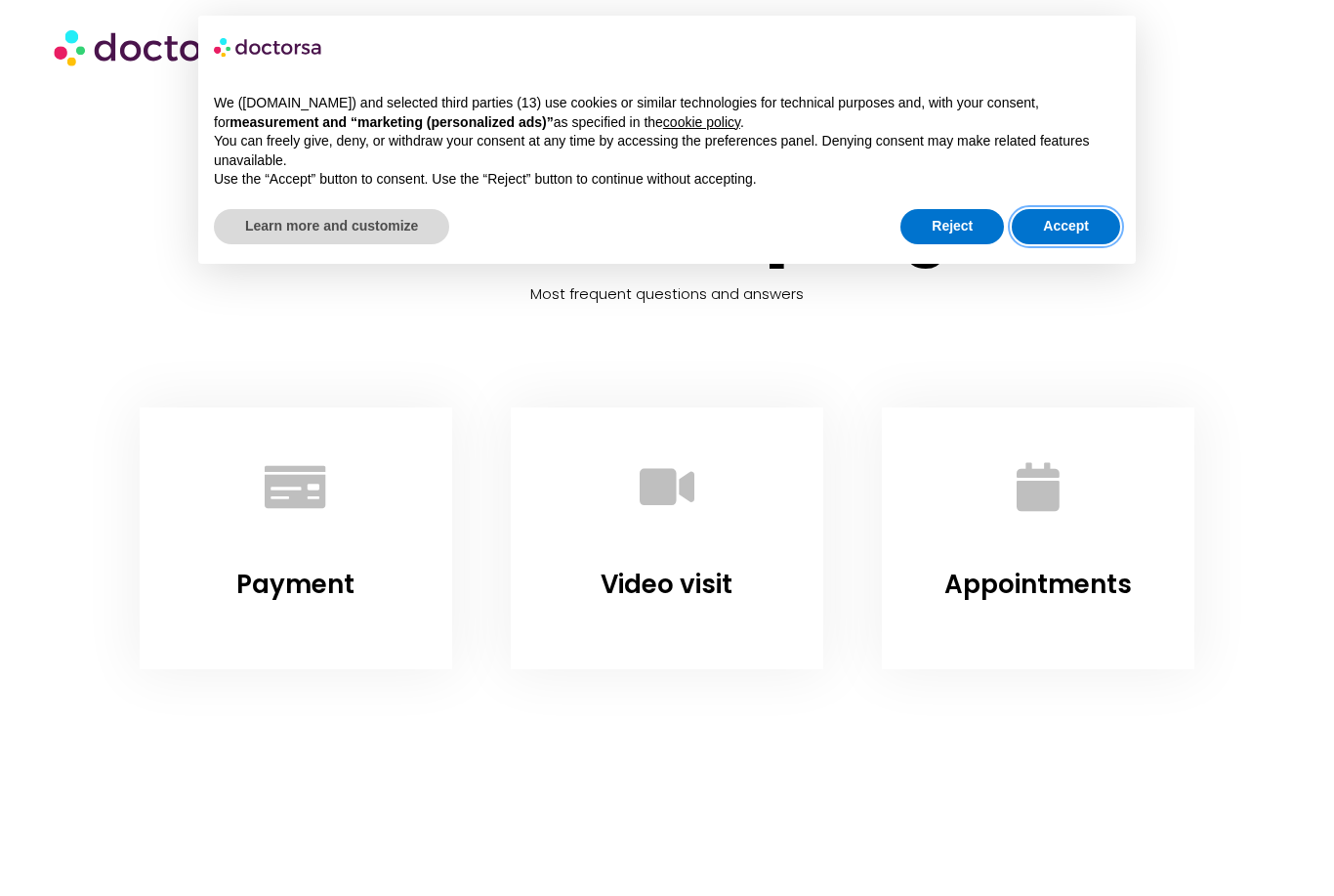
click at [1077, 225] on button "Accept" at bounding box center [1066, 227] width 108 height 36
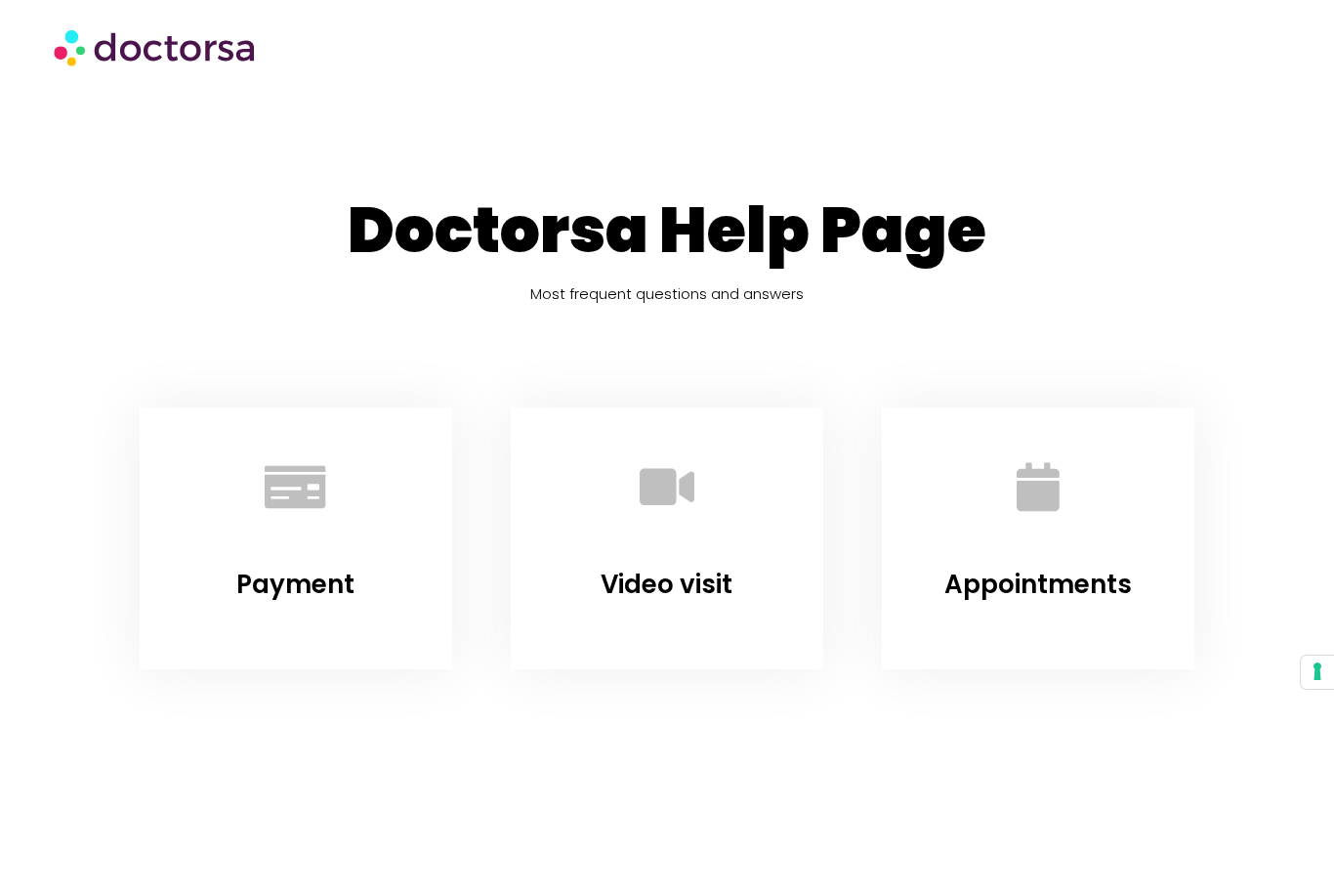
click at [1036, 557] on div "Appointments" at bounding box center [1038, 519] width 261 height 172
click at [1057, 473] on icon "Appointments" at bounding box center [1038, 487] width 53 height 53
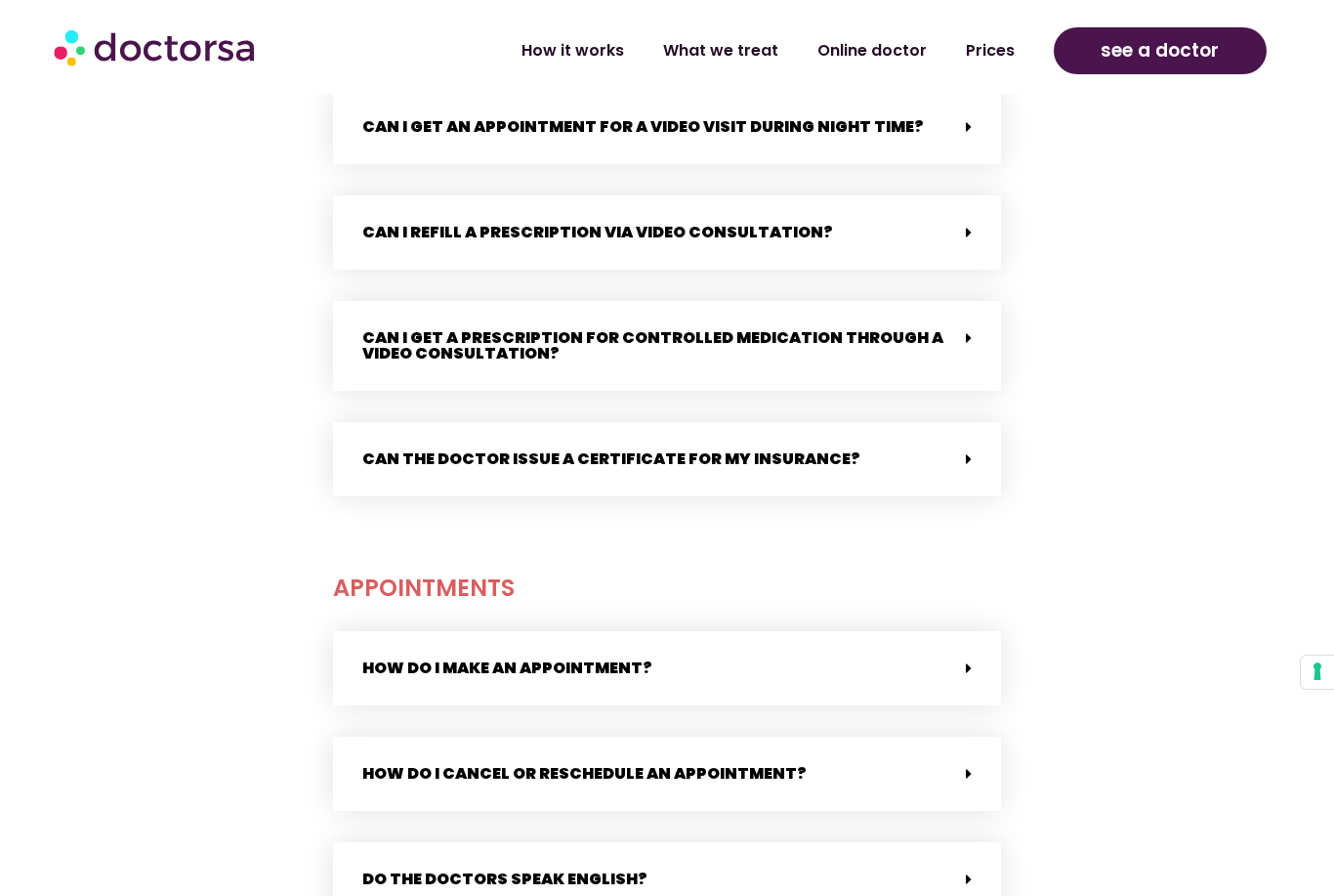
scroll to position [2755, 0]
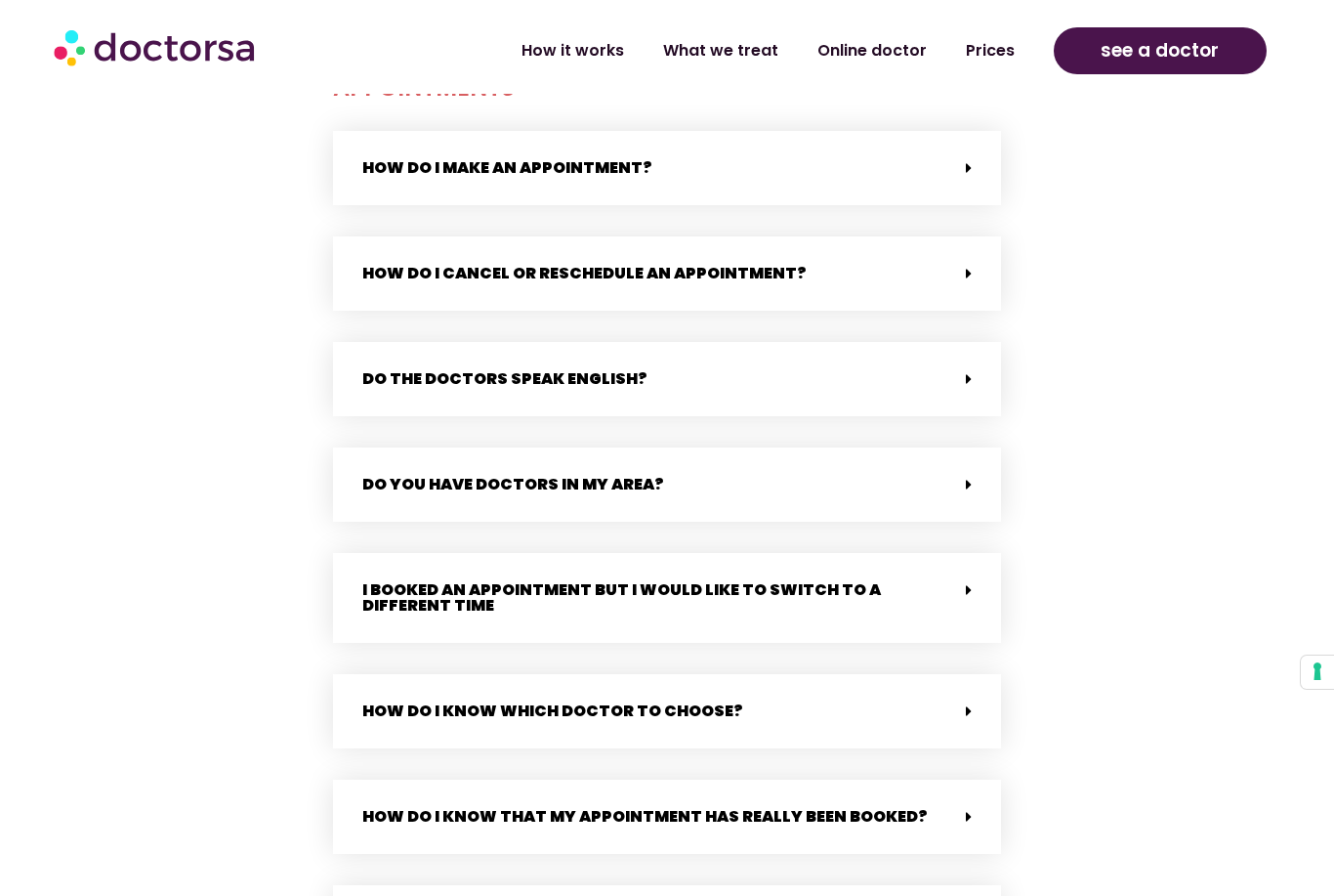
click at [976, 691] on div "How do I know which doctor to choose?" at bounding box center [667, 711] width 668 height 74
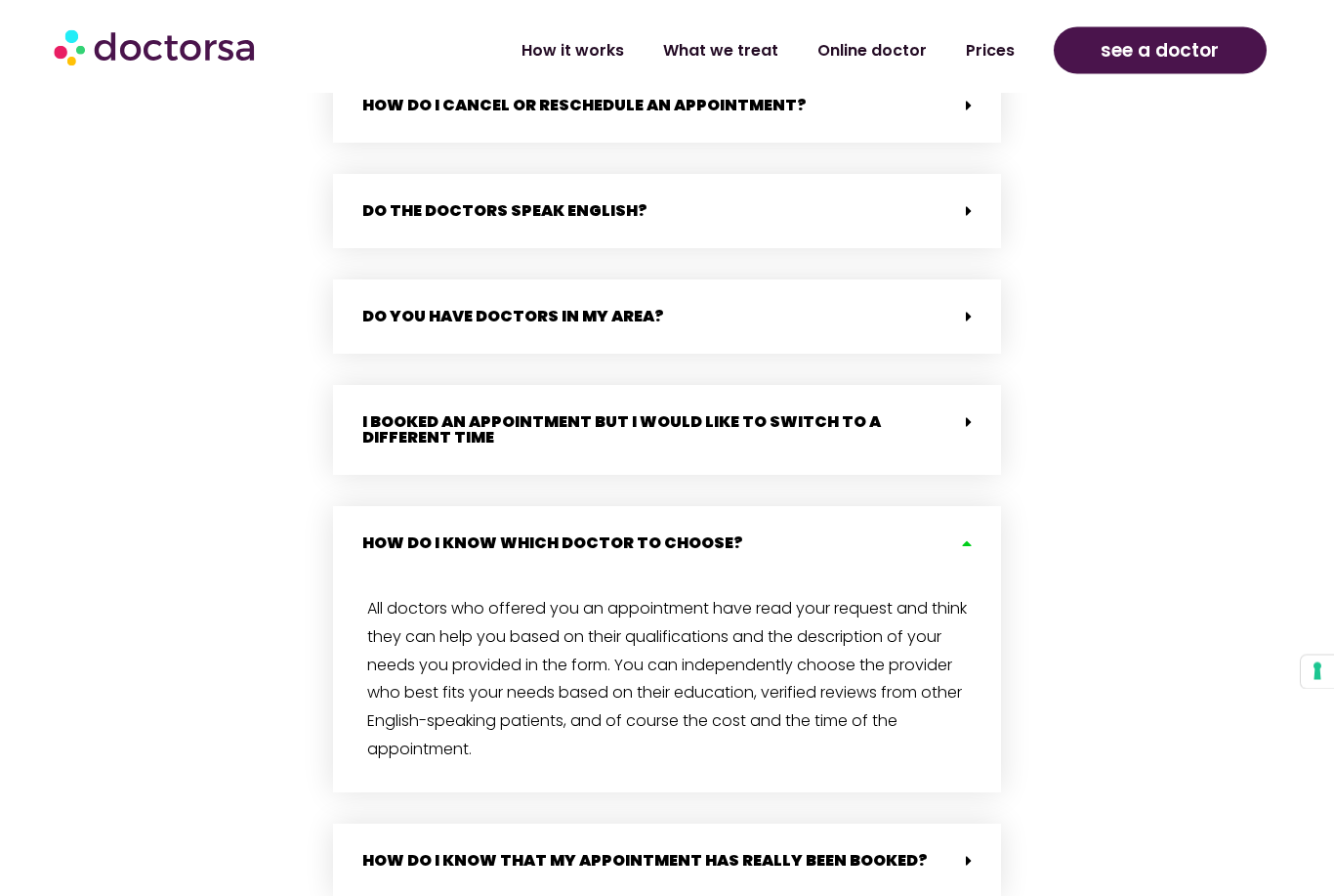
scroll to position [3019, 0]
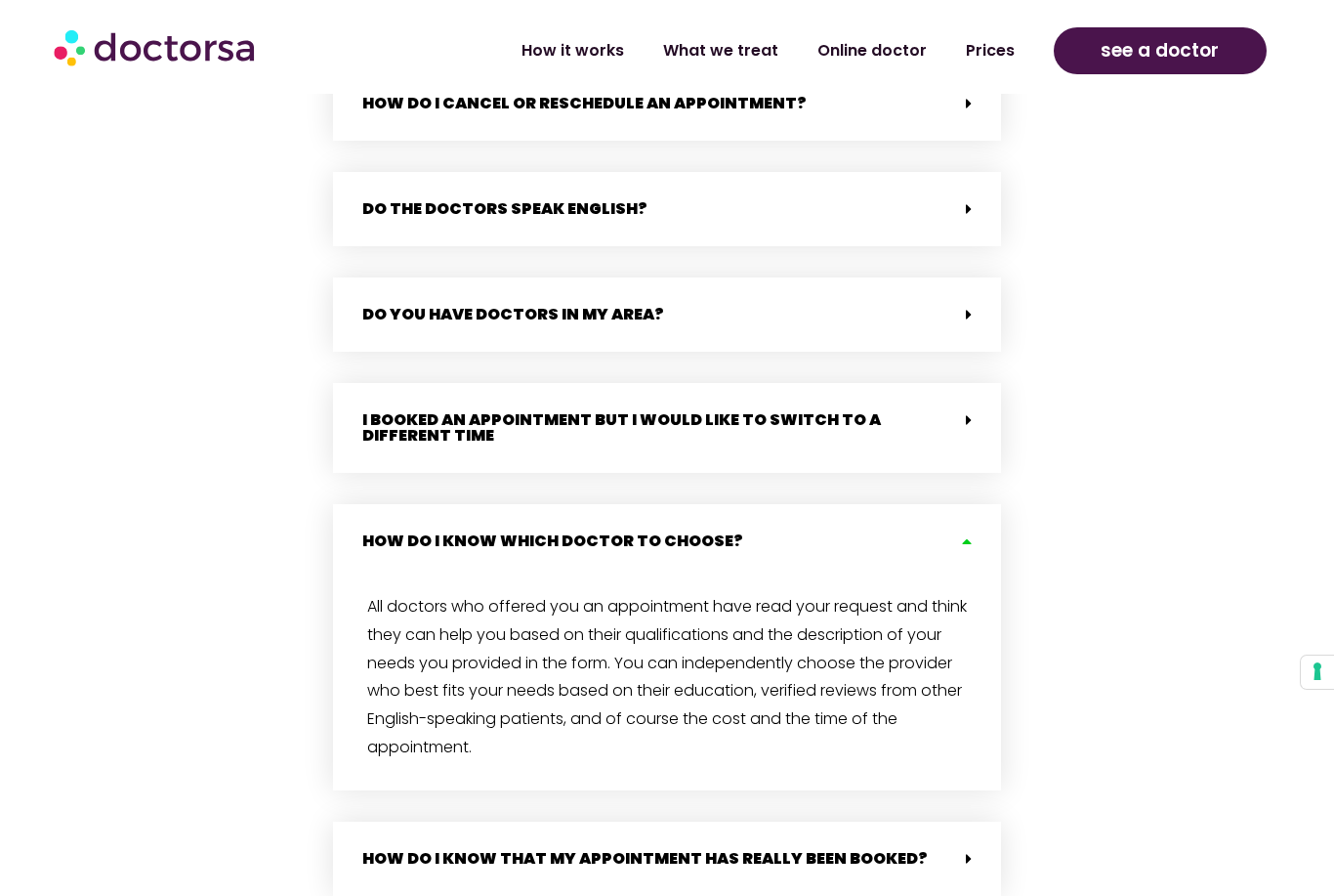
click at [976, 842] on div "How do I know that my appointment has really been booked?" at bounding box center [667, 858] width 668 height 74
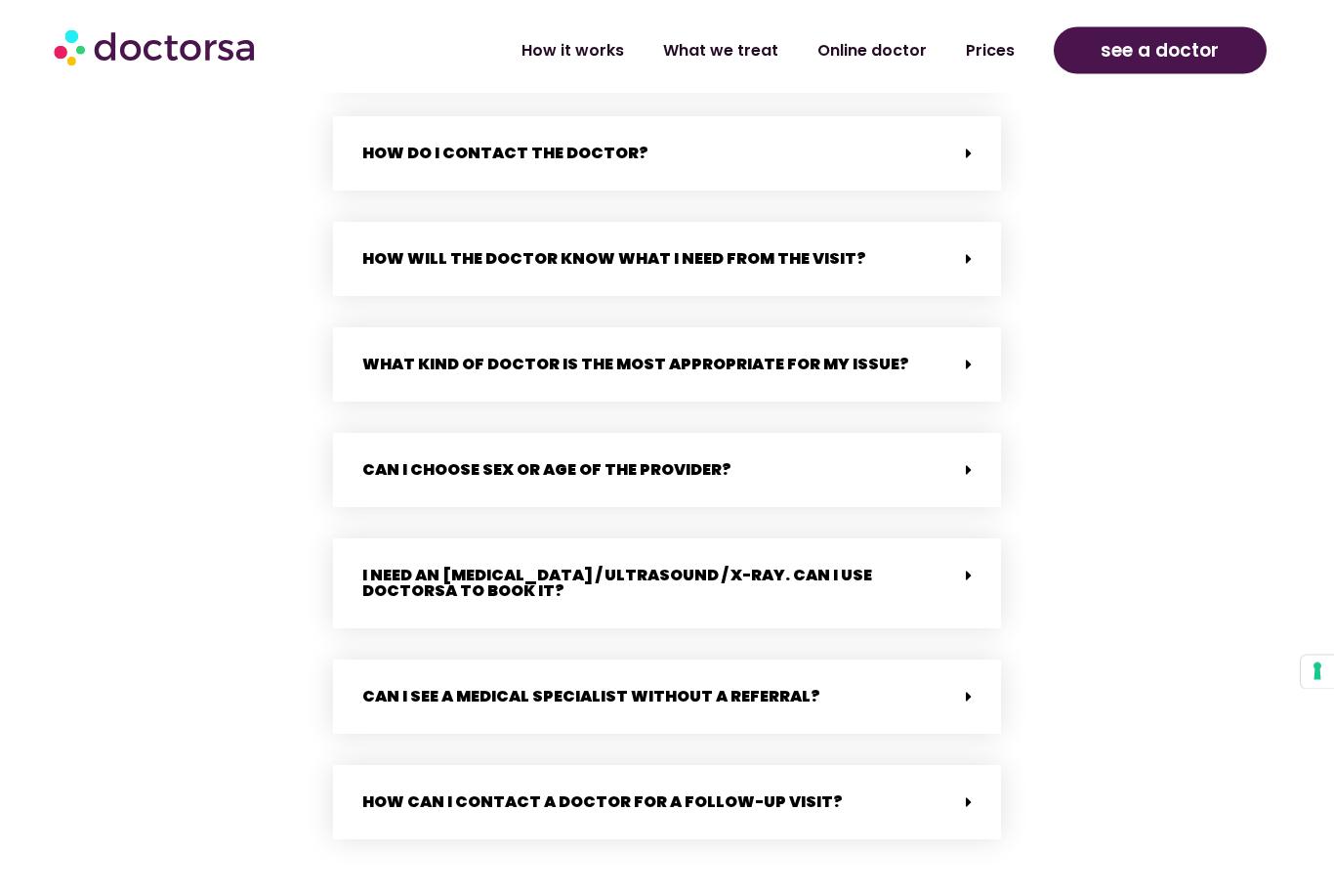
scroll to position [4017, 0]
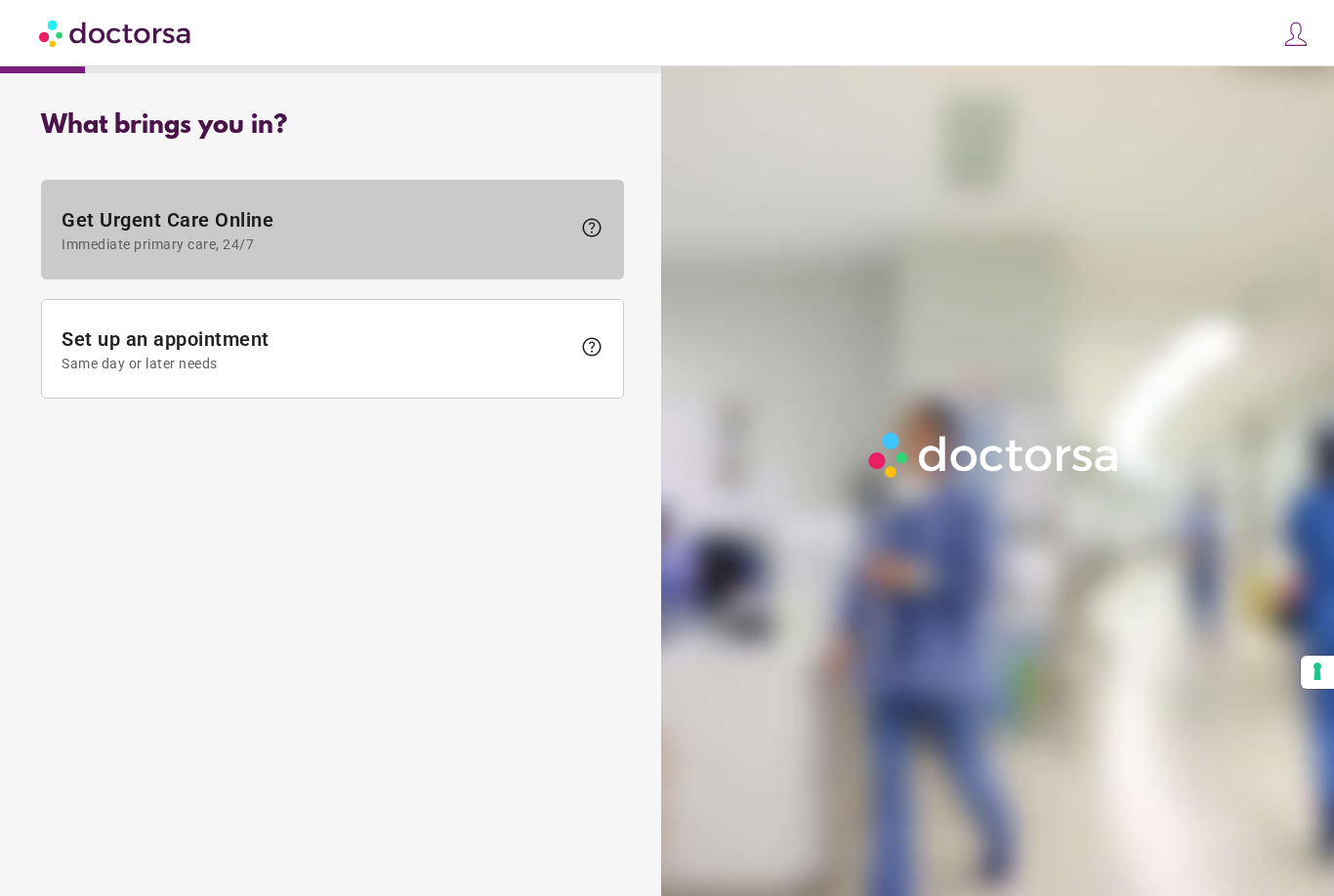
click at [597, 218] on span "help" at bounding box center [592, 228] width 24 height 24
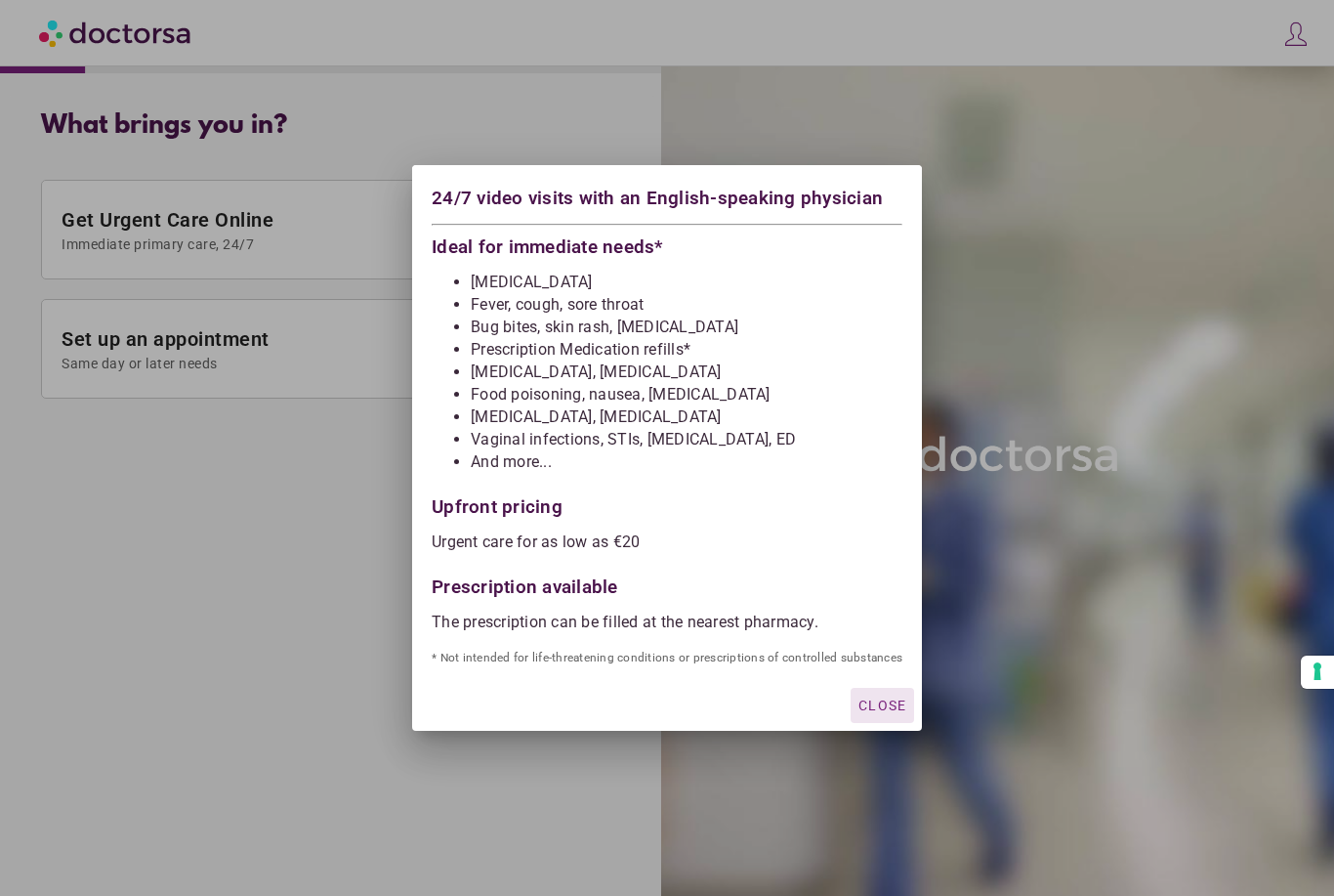
scroll to position [62, 0]
click at [891, 706] on span "Close" at bounding box center [882, 705] width 48 height 16
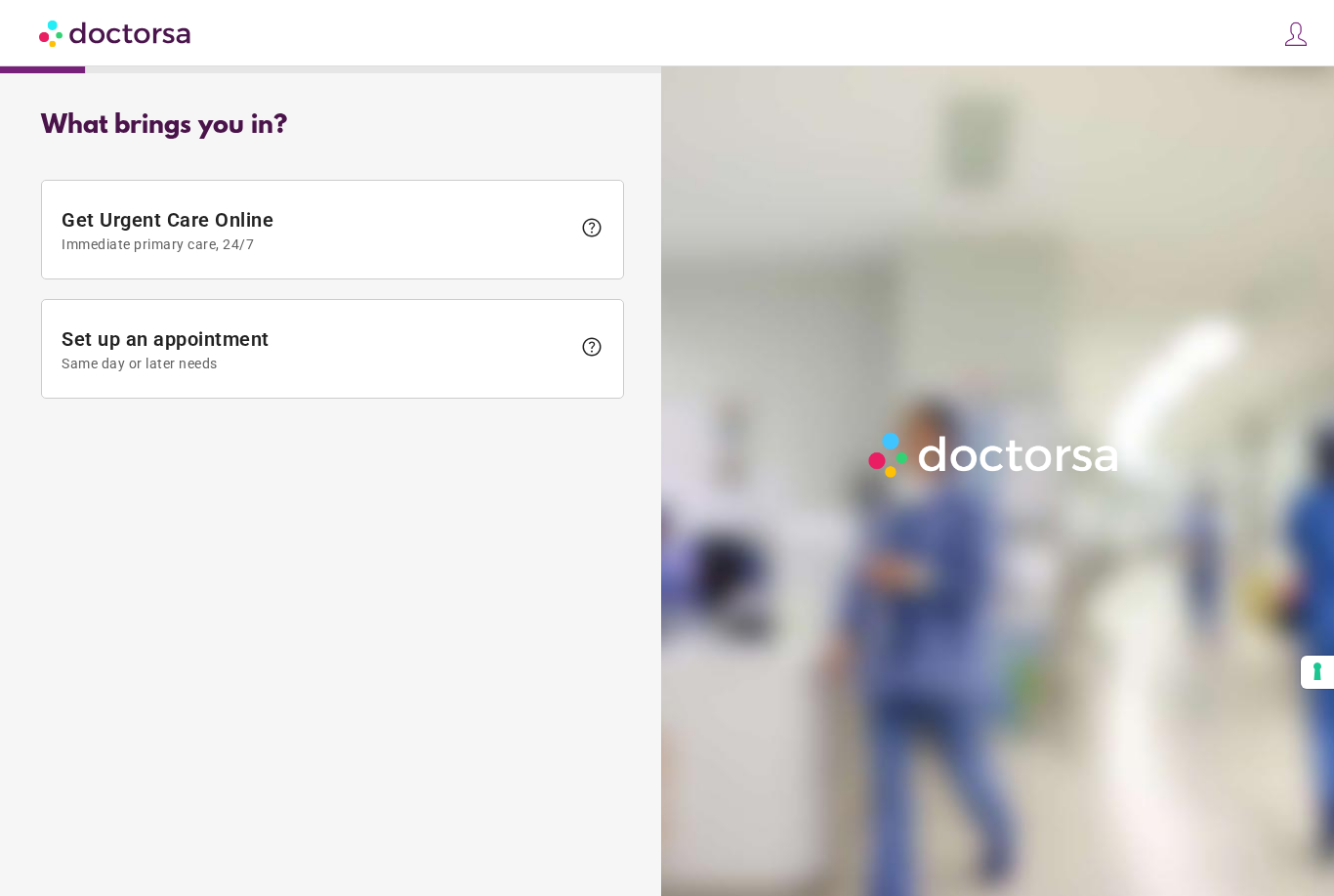
click at [1308, 677] on button "Your consent preferences for tracking technologies" at bounding box center [1318, 672] width 34 height 34
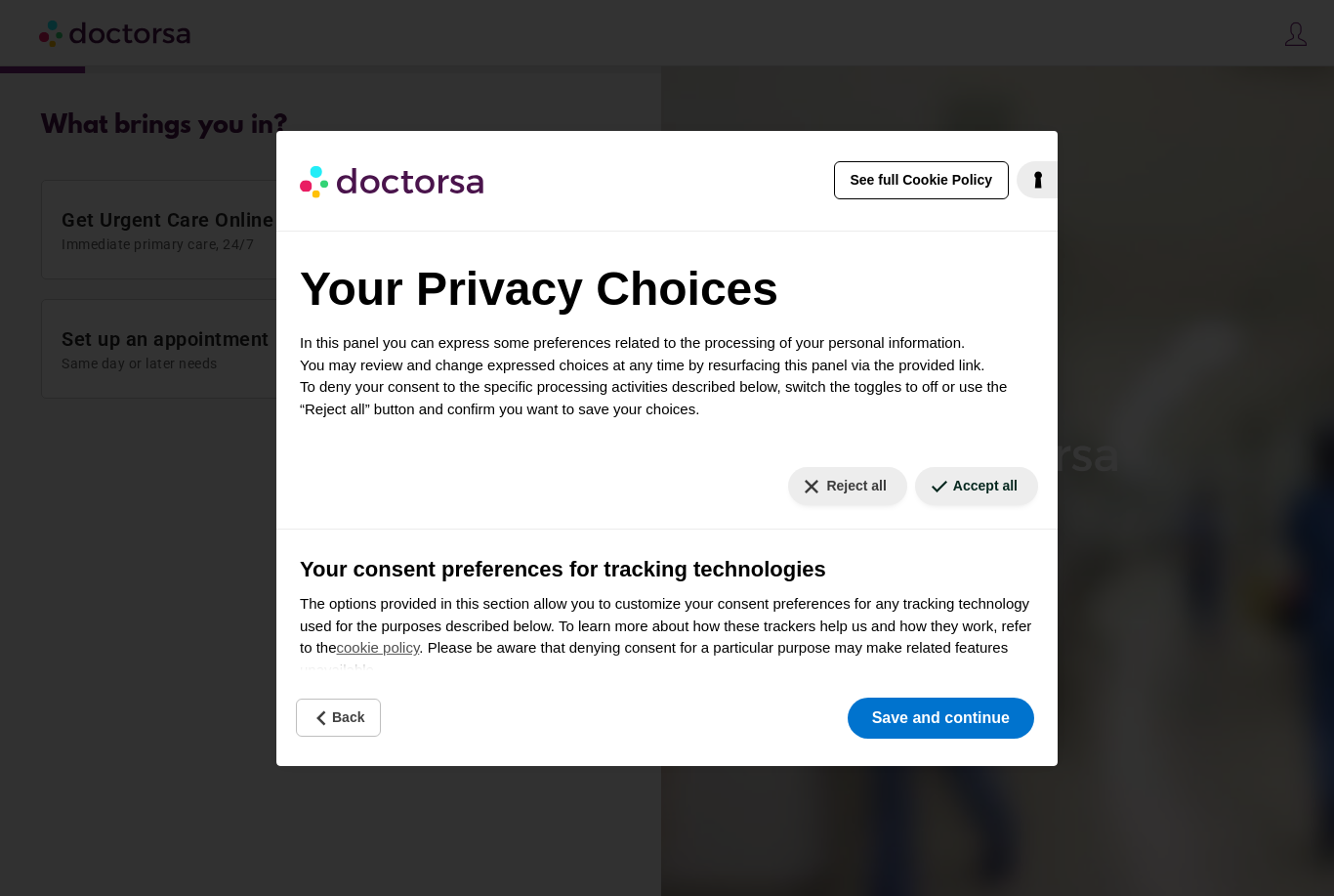
click at [995, 474] on button "Accept all" at bounding box center [976, 485] width 123 height 38
click at [941, 729] on button "Save and continue" at bounding box center [941, 717] width 186 height 41
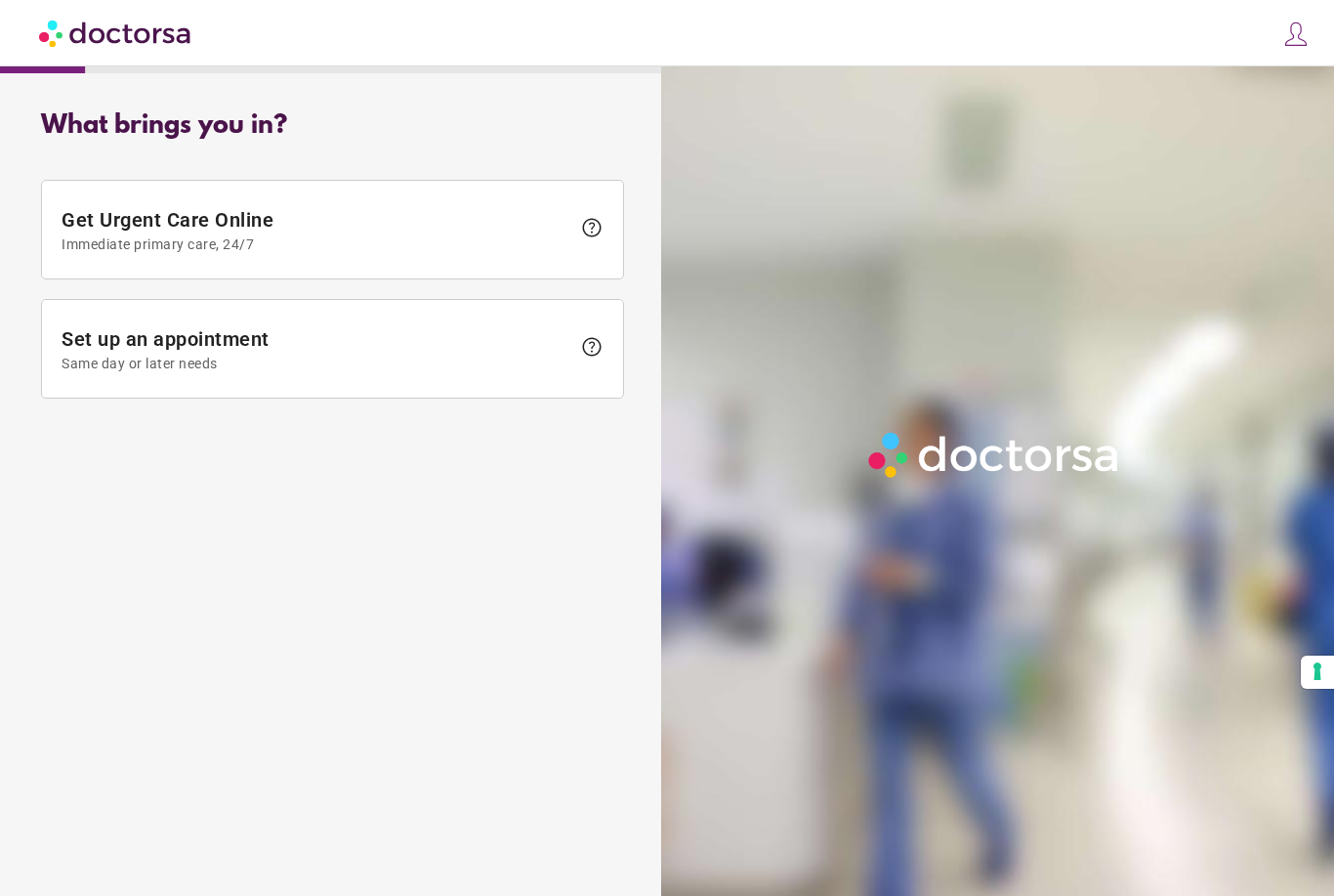
click at [600, 335] on span "help" at bounding box center [592, 347] width 24 height 24
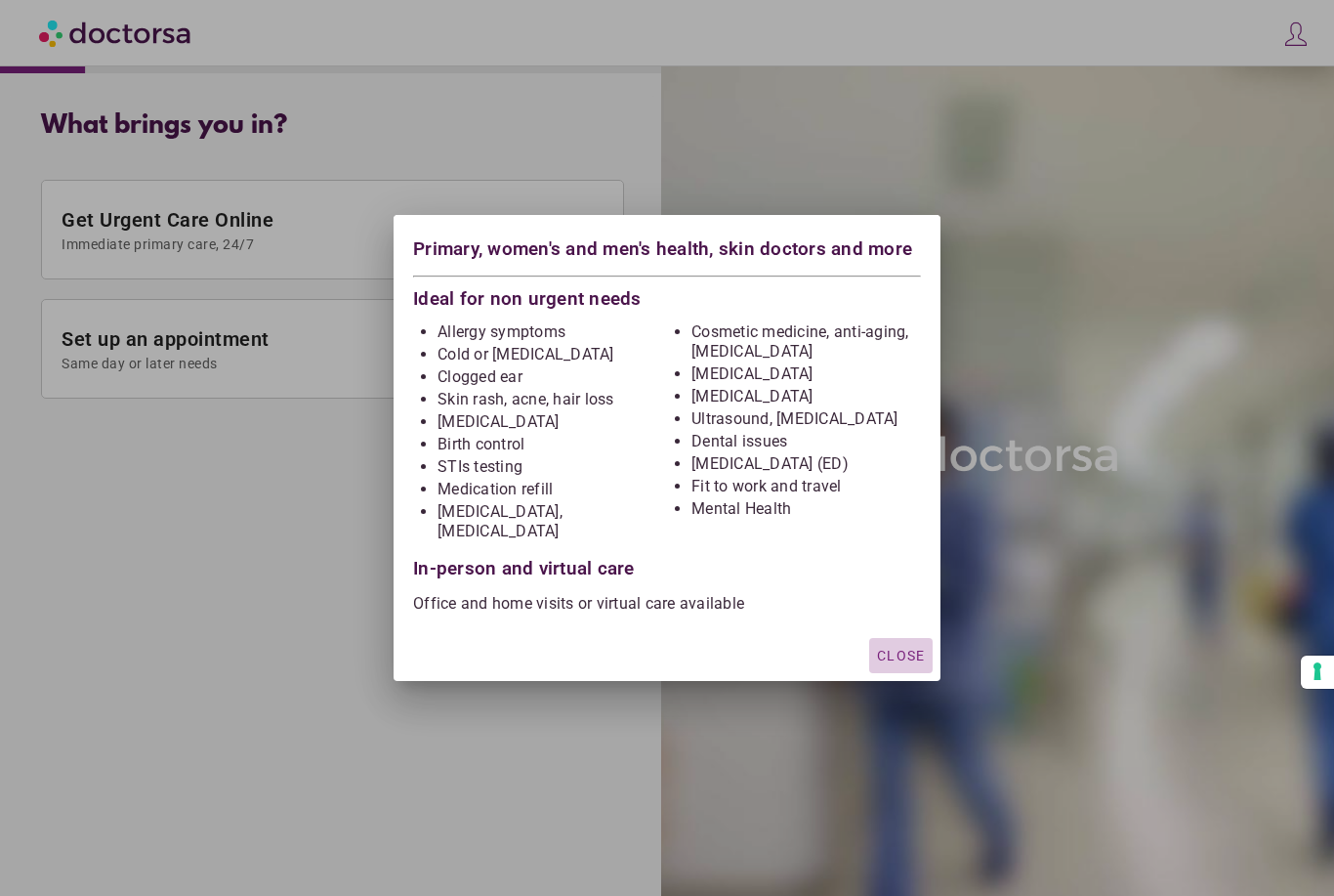
click at [923, 638] on div "button" at bounding box center [901, 655] width 63 height 36
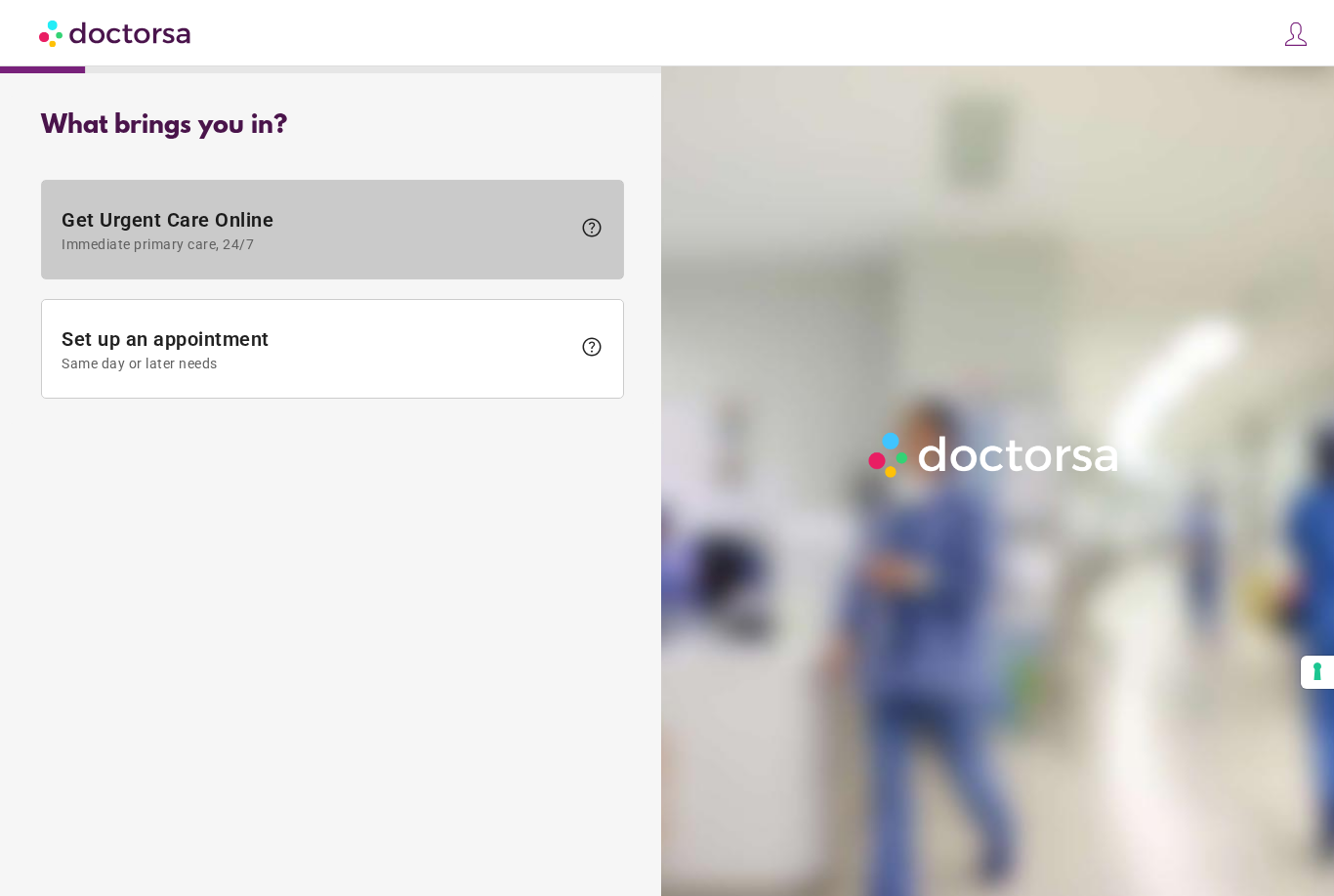
click at [600, 216] on span "help" at bounding box center [592, 228] width 24 height 24
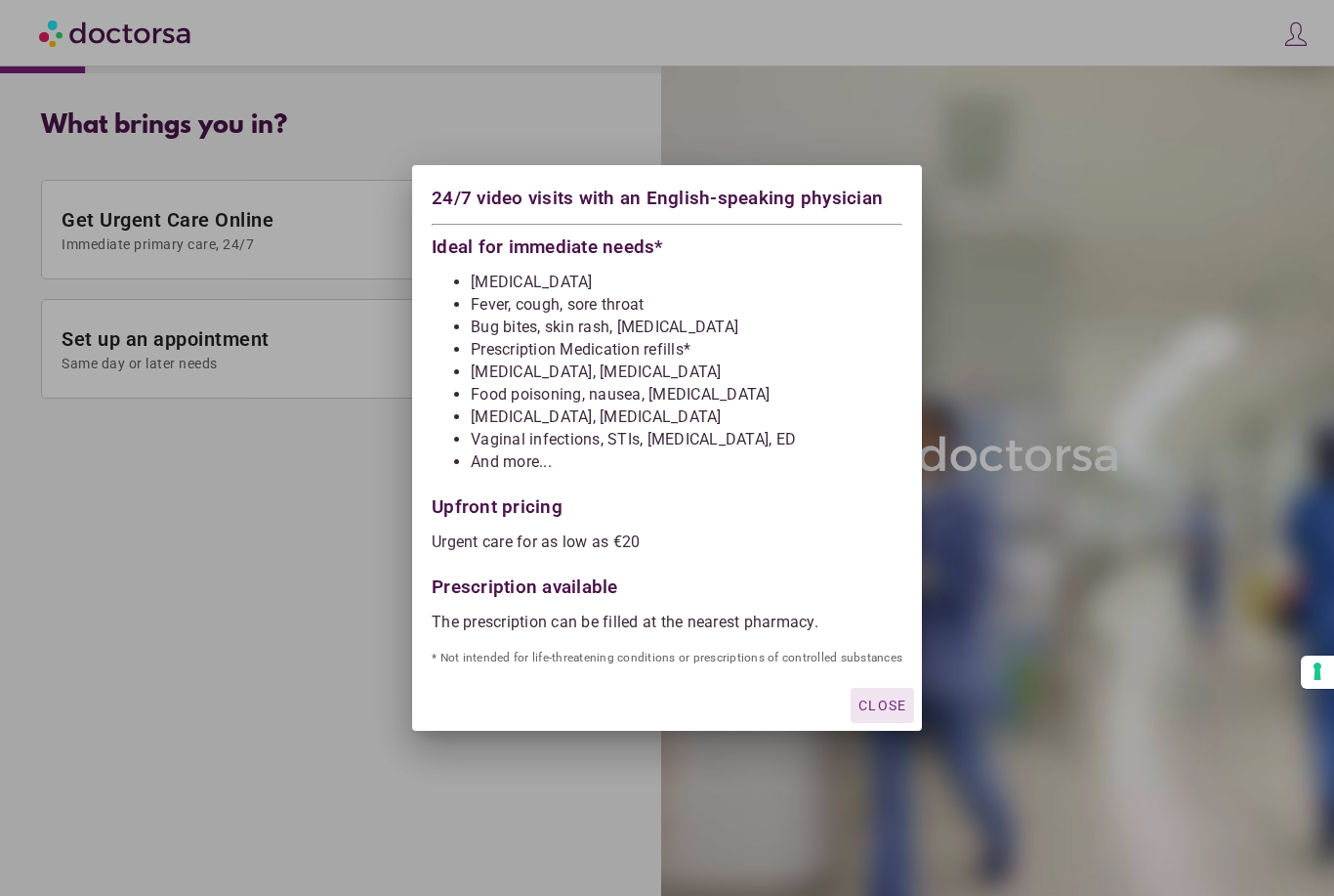
click at [909, 700] on div "button" at bounding box center [882, 705] width 63 height 36
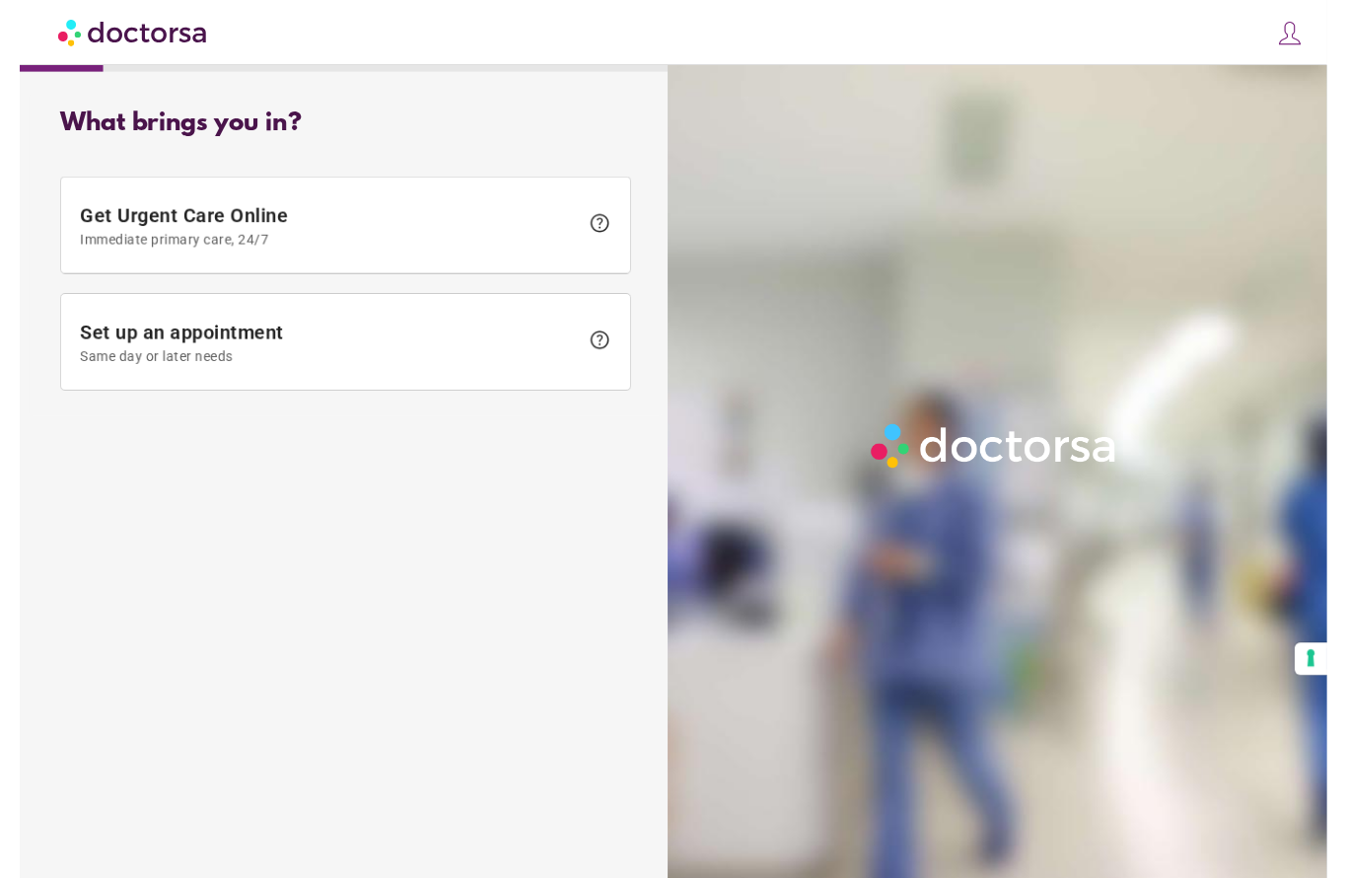
scroll to position [31, 0]
